Goal: Information Seeking & Learning: Find specific fact

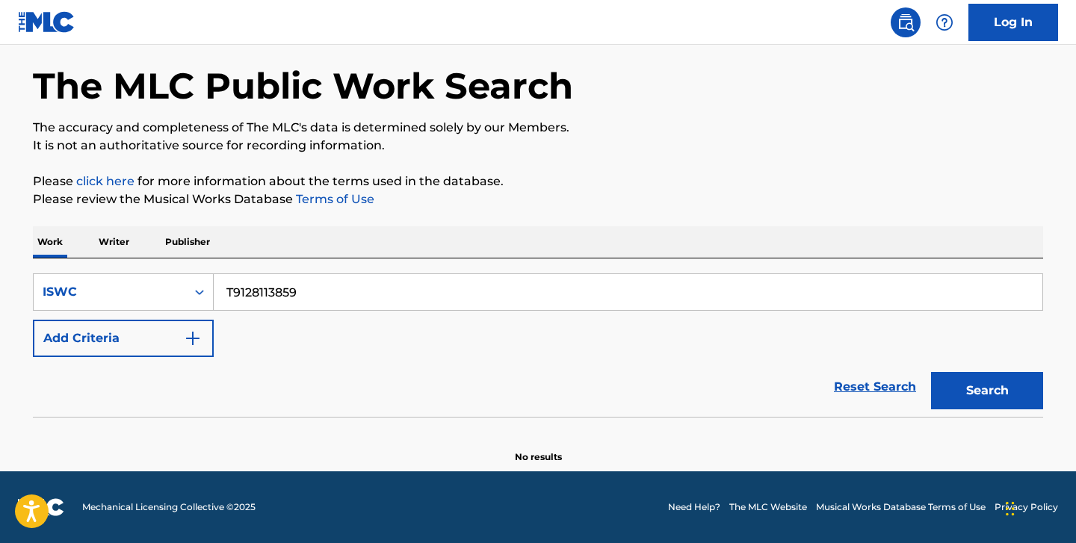
click at [260, 288] on input "T9128113859" at bounding box center [628, 292] width 829 height 36
type input "T9246056064"
click at [931, 372] on button "Search" at bounding box center [987, 390] width 112 height 37
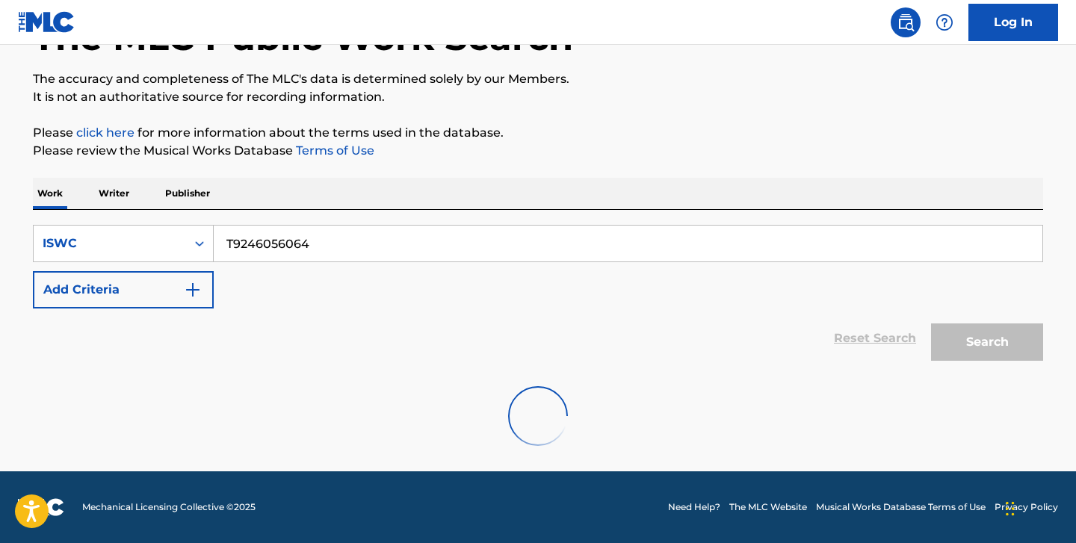
scroll to position [59, 0]
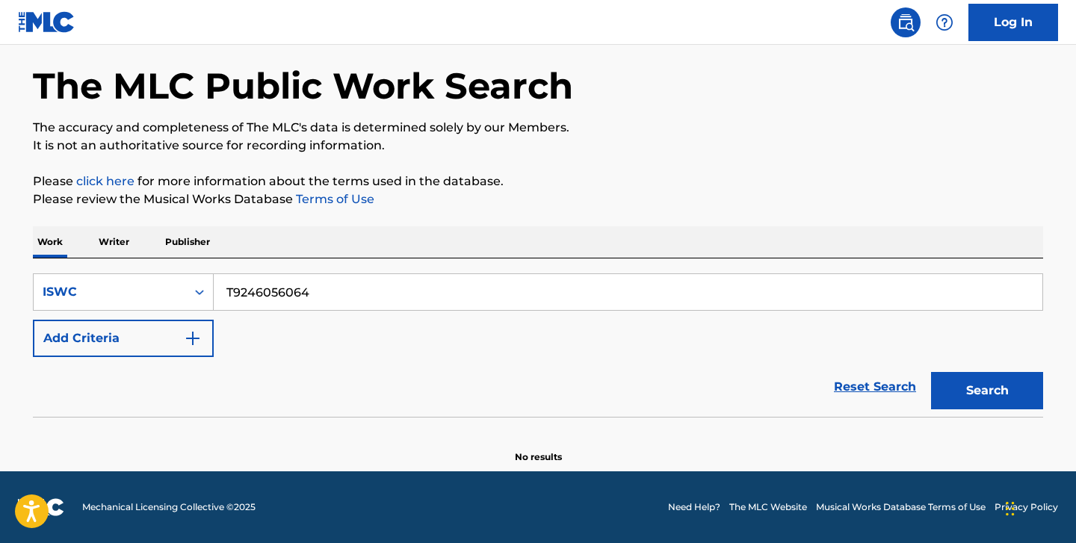
click at [116, 244] on p "Writer" at bounding box center [114, 241] width 40 height 31
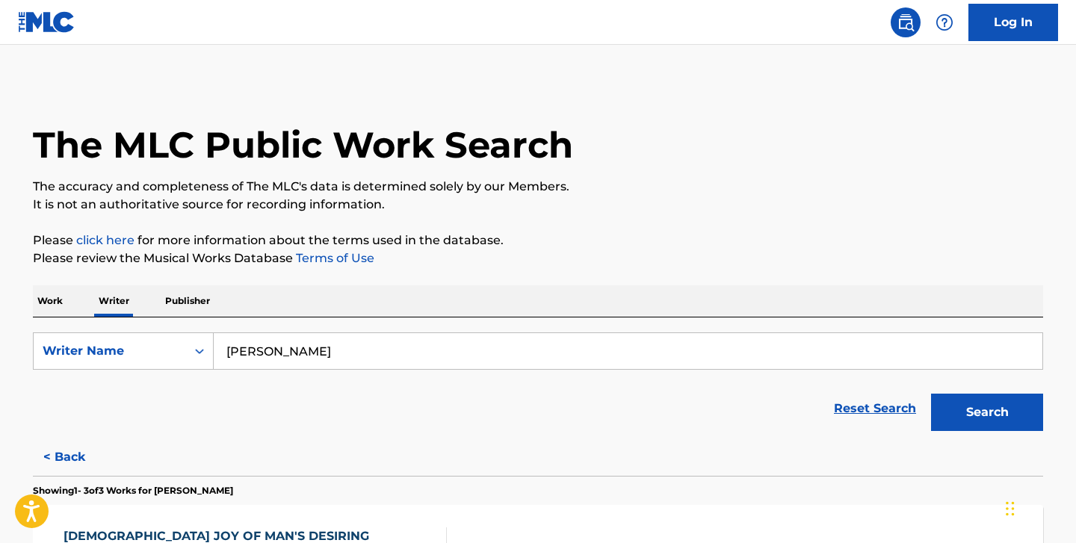
click at [280, 359] on input "[PERSON_NAME]" at bounding box center [628, 351] width 829 height 36
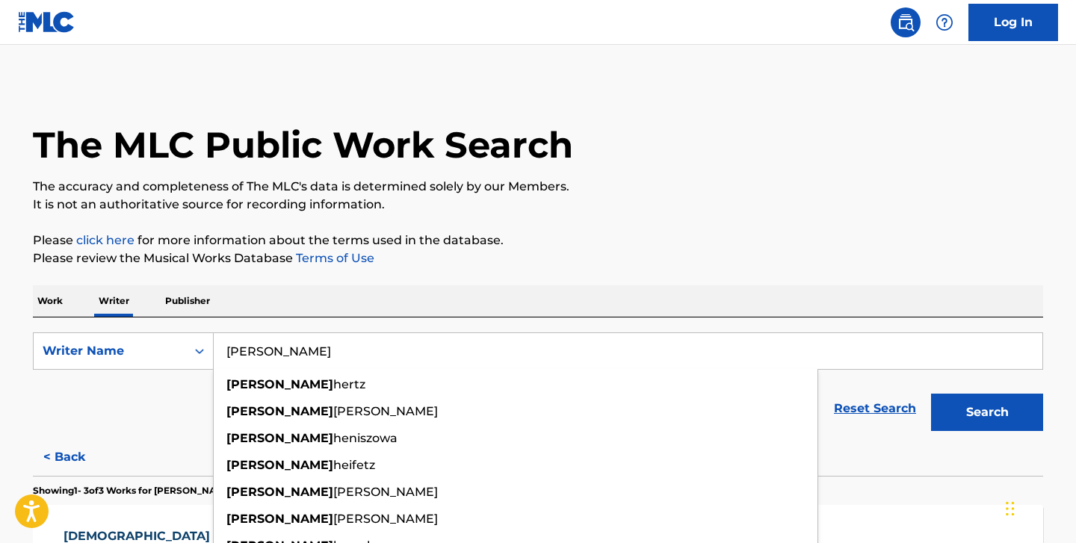
type input "[PERSON_NAME]"
click at [931, 394] on button "Search" at bounding box center [987, 412] width 112 height 37
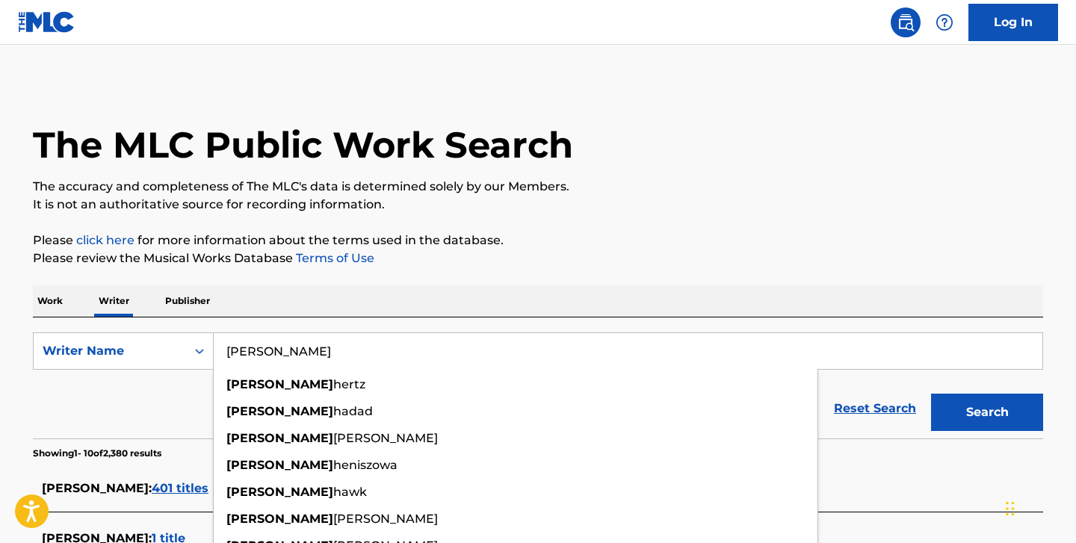
click at [428, 299] on div "Work Writer Publisher" at bounding box center [538, 300] width 1010 height 31
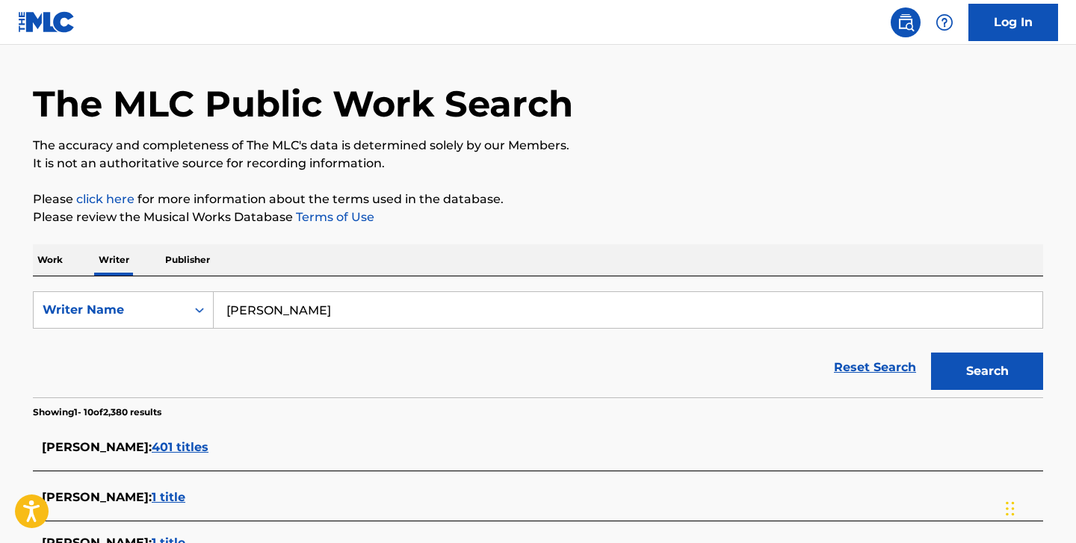
scroll to position [118, 0]
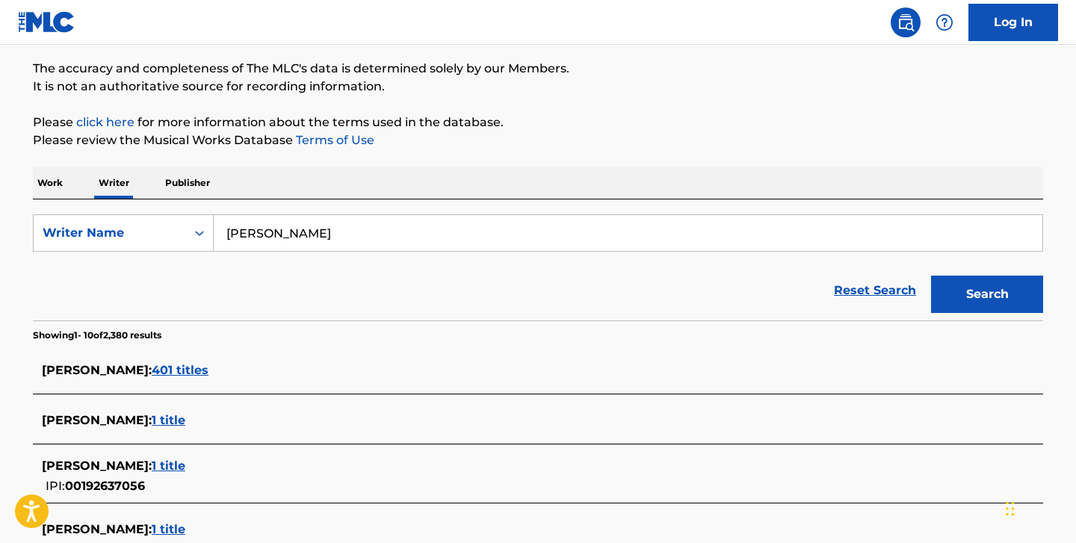
click at [164, 374] on span "401 titles" at bounding box center [180, 370] width 57 height 14
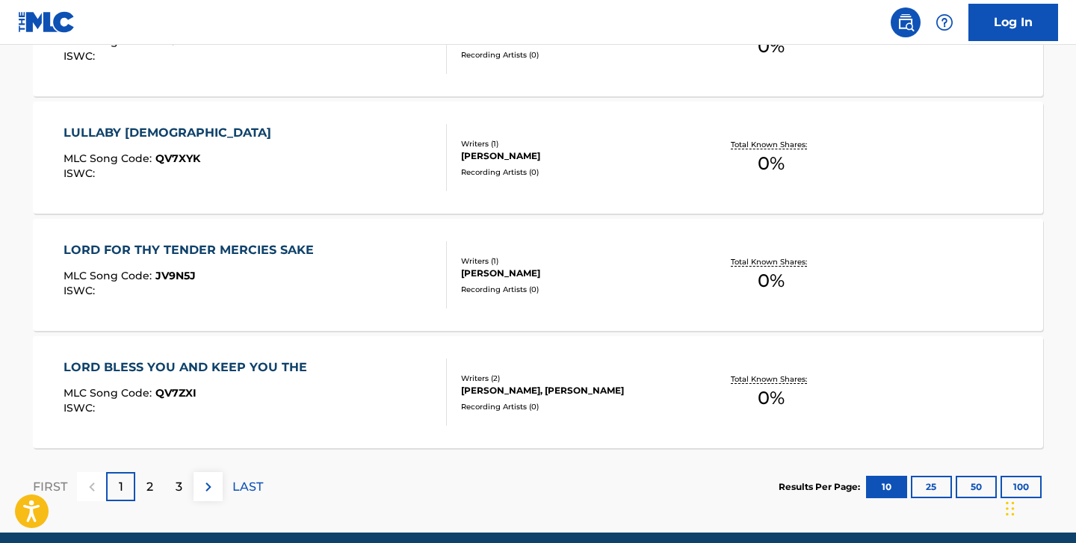
scroll to position [1286, 0]
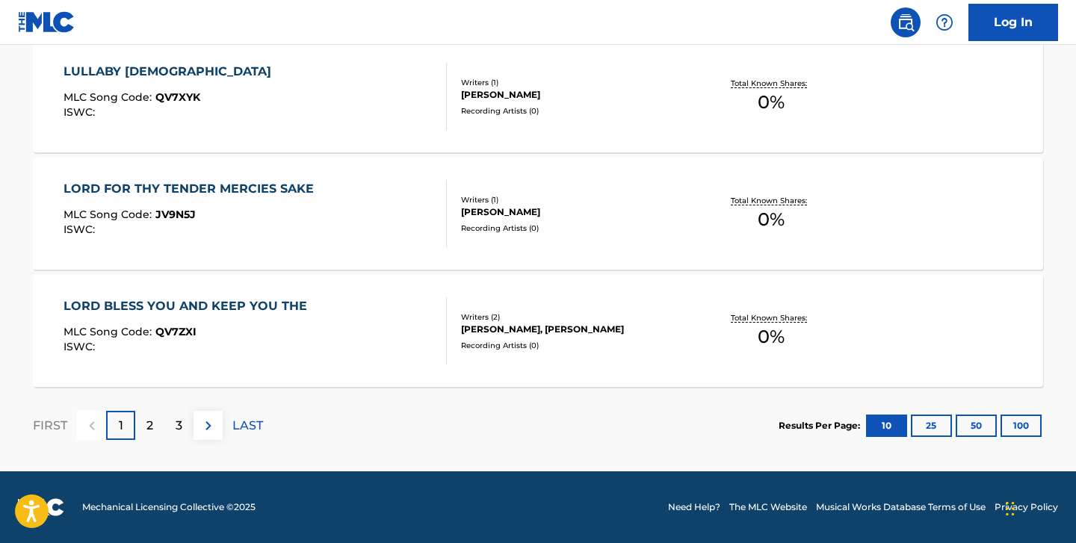
click at [226, 309] on div "LORD BLESS YOU AND KEEP YOU THE" at bounding box center [189, 306] width 251 height 18
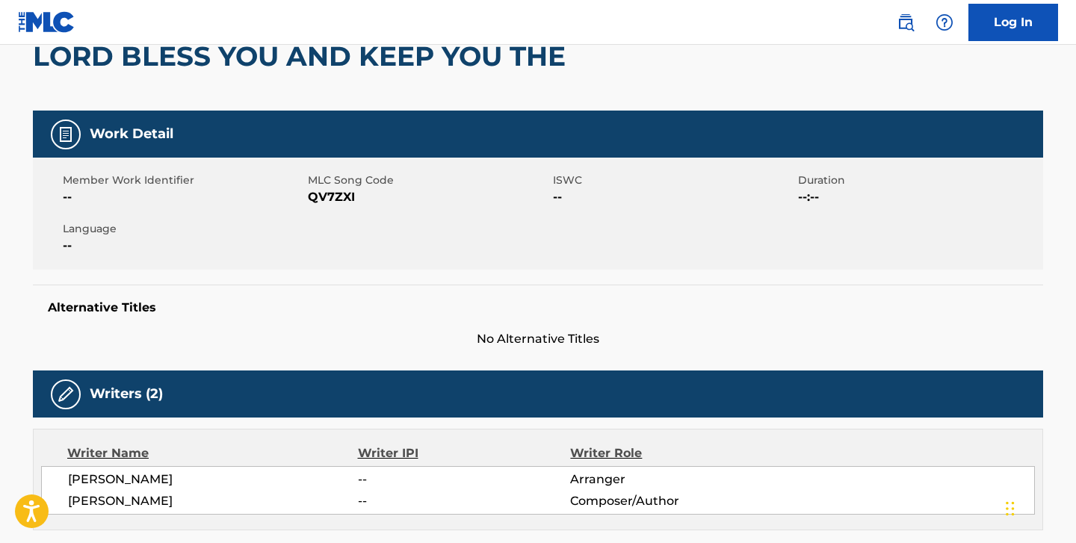
scroll to position [109, 0]
